Goal: Task Accomplishment & Management: Manage account settings

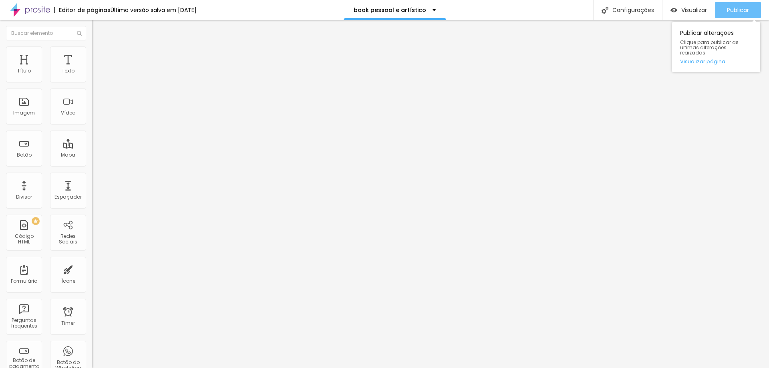
click at [741, 8] on span "Publicar" at bounding box center [738, 10] width 22 height 6
click at [735, 7] on span "Publicar" at bounding box center [738, 10] width 22 height 6
click at [739, 9] on span "Publicar" at bounding box center [738, 10] width 22 height 6
click at [735, 10] on span "Publicar" at bounding box center [738, 10] width 22 height 6
click at [739, 8] on span "Publicar" at bounding box center [738, 10] width 22 height 6
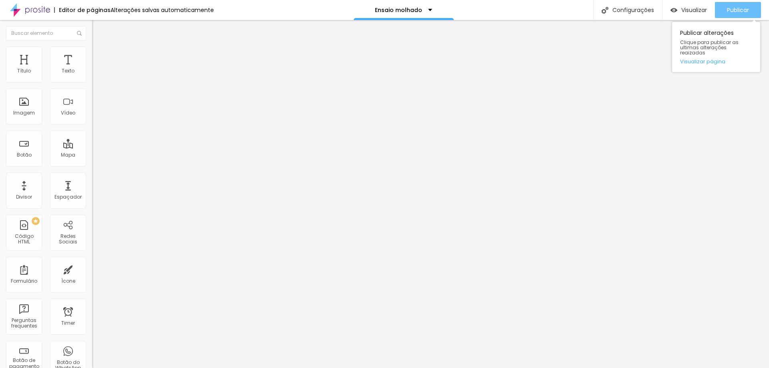
click at [727, 8] on span "Publicar" at bounding box center [738, 10] width 22 height 6
click at [737, 8] on span "Publicar" at bounding box center [738, 10] width 22 height 6
click at [734, 4] on div "Publicar" at bounding box center [738, 10] width 22 height 16
